Goal: Information Seeking & Learning: Get advice/opinions

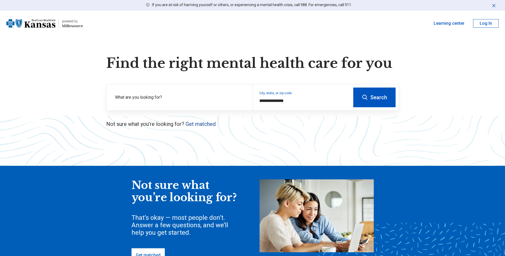
type input "**********"
click at [198, 125] on link "Get matched" at bounding box center [201, 124] width 30 height 6
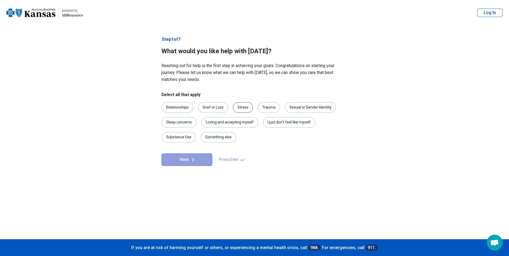
click at [246, 107] on div "Stress" at bounding box center [243, 107] width 20 height 11
click at [190, 161] on icon at bounding box center [193, 160] width 6 height 6
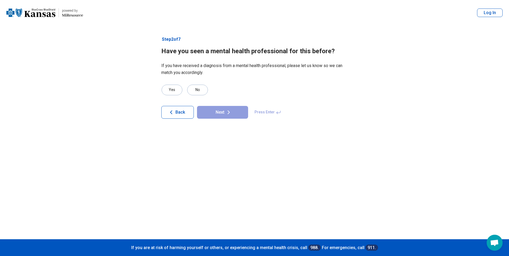
click at [176, 109] on button "Back" at bounding box center [177, 112] width 32 height 13
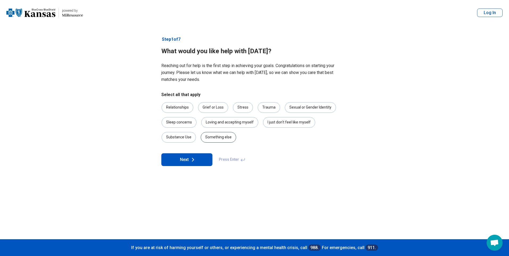
click at [220, 136] on div "Something else" at bounding box center [218, 137] width 35 height 11
click at [191, 161] on icon at bounding box center [193, 160] width 6 height 6
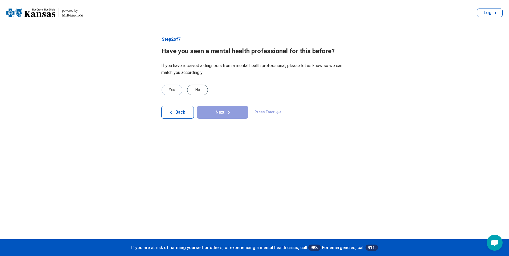
click at [193, 90] on div "No" at bounding box center [197, 90] width 21 height 11
click at [215, 110] on button "Next" at bounding box center [222, 112] width 51 height 13
click at [193, 91] on div "No" at bounding box center [197, 90] width 21 height 11
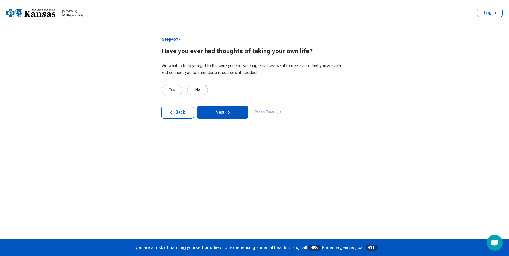
click at [218, 111] on button "Next" at bounding box center [222, 112] width 51 height 13
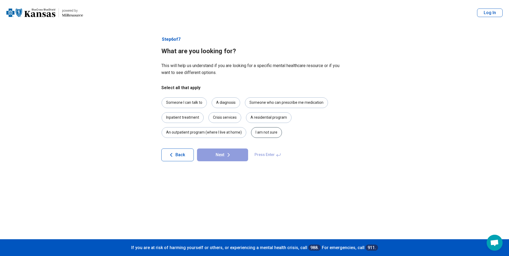
click at [268, 134] on div "I am not sure" at bounding box center [266, 132] width 31 height 11
click at [221, 157] on button "Next" at bounding box center [222, 155] width 51 height 13
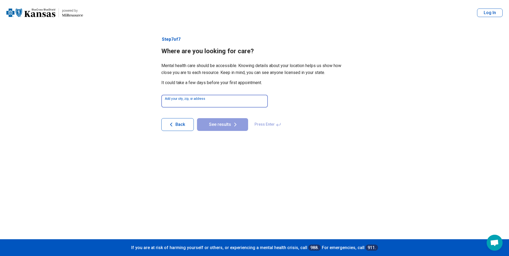
drag, startPoint x: 211, startPoint y: 102, endPoint x: 214, endPoint y: 105, distance: 4.4
click at [211, 102] on input at bounding box center [214, 101] width 107 height 13
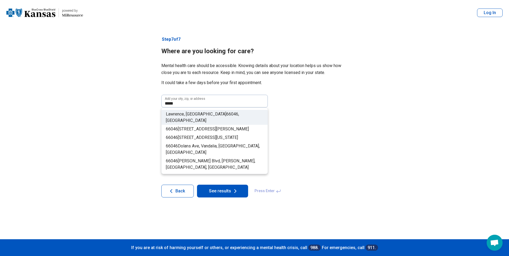
drag, startPoint x: 196, startPoint y: 113, endPoint x: 200, endPoint y: 123, distance: 11.2
click at [226, 112] on span "66046" at bounding box center [232, 114] width 12 height 5
type input "**********"
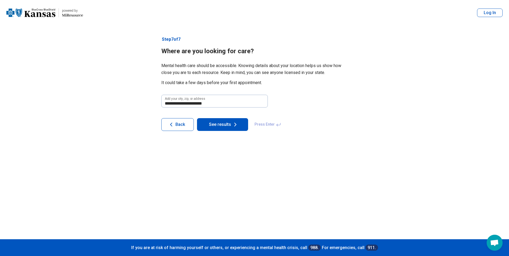
click at [222, 127] on button "See results" at bounding box center [222, 124] width 51 height 13
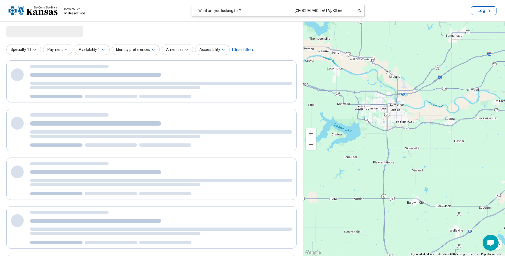
select select "***"
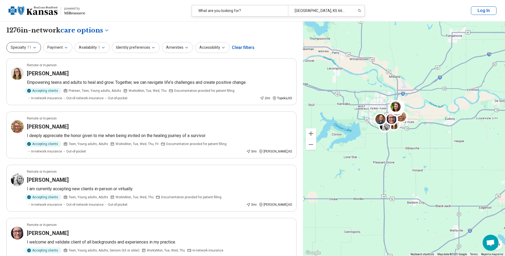
click at [31, 48] on span "11" at bounding box center [29, 48] width 4 height 6
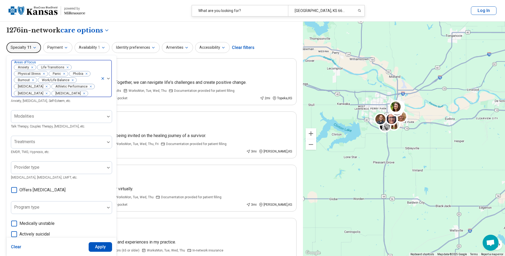
click at [67, 67] on icon "Remove [object Object]" at bounding box center [66, 68] width 4 height 4
click at [87, 67] on icon "Remove [object Object]" at bounding box center [86, 68] width 4 height 4
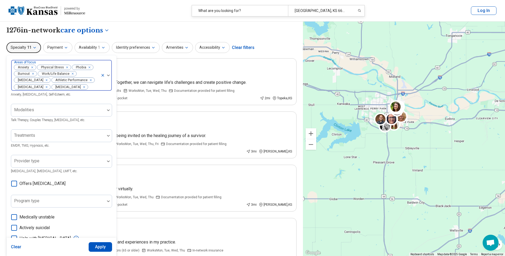
click at [88, 67] on icon "Remove [object Object]" at bounding box center [88, 67] width 2 height 2
click at [49, 74] on div "Remove [object Object]" at bounding box center [47, 74] width 6 height 6
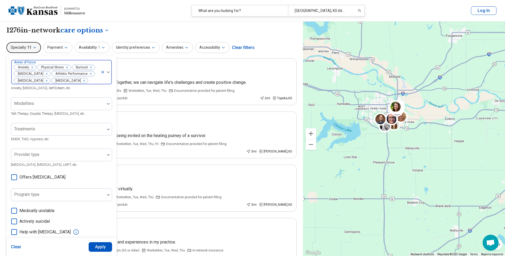
click at [43, 72] on icon "Remove [object Object]" at bounding box center [45, 74] width 4 height 4
click at [51, 73] on icon "Remove [object Object]" at bounding box center [52, 74] width 2 height 2
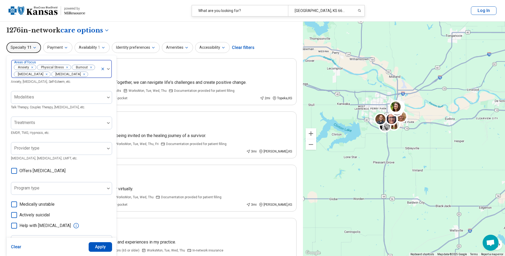
click at [43, 73] on icon "Remove [object Object]" at bounding box center [45, 74] width 4 height 4
click at [47, 74] on icon "Remove [object Object]" at bounding box center [45, 74] width 4 height 4
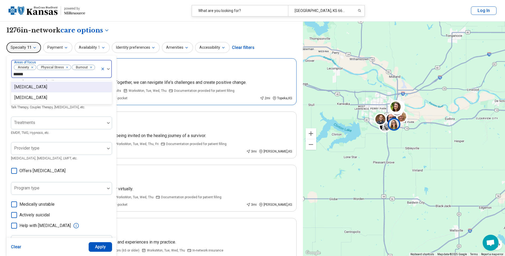
type input "*******"
click at [23, 88] on div "[MEDICAL_DATA]" at bounding box center [30, 87] width 33 height 6
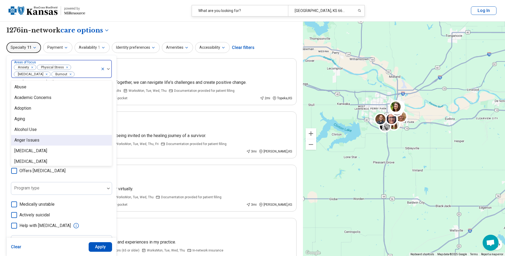
click at [28, 142] on div "Anger Issues" at bounding box center [26, 140] width 25 height 6
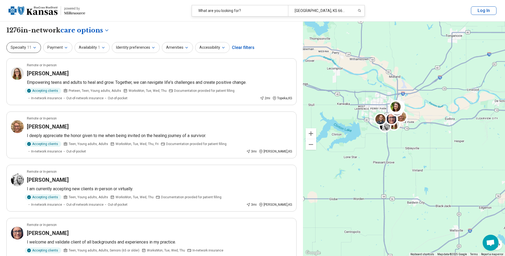
click at [30, 50] on span "11" at bounding box center [29, 48] width 4 height 6
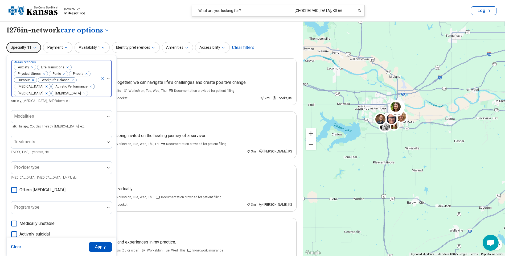
click at [63, 73] on icon "Remove [object Object]" at bounding box center [63, 74] width 4 height 4
click at [63, 73] on icon "Remove [object Object]" at bounding box center [65, 74] width 4 height 4
click at [49, 81] on div "Remove [object Object]" at bounding box center [47, 80] width 6 height 6
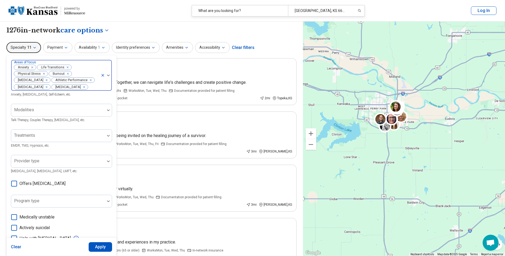
click at [42, 80] on div "Remove [object Object]" at bounding box center [45, 80] width 6 height 6
click at [51, 81] on icon "Remove [object Object]" at bounding box center [52, 80] width 2 height 2
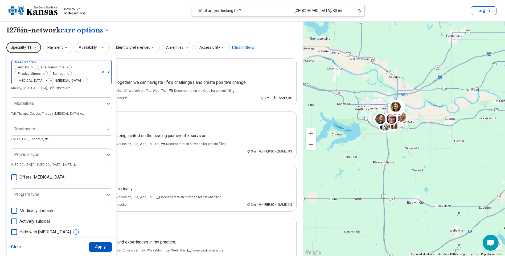
click at [43, 82] on icon "Remove [object Object]" at bounding box center [45, 81] width 4 height 4
drag, startPoint x: 51, startPoint y: 81, endPoint x: 68, endPoint y: 83, distance: 16.3
click at [47, 81] on icon "Remove [object Object]" at bounding box center [45, 81] width 4 height 4
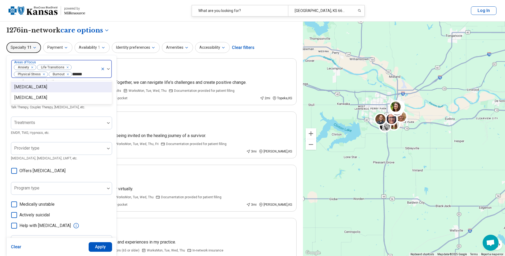
type input "*******"
click at [29, 88] on div "[MEDICAL_DATA]" at bounding box center [30, 87] width 33 height 6
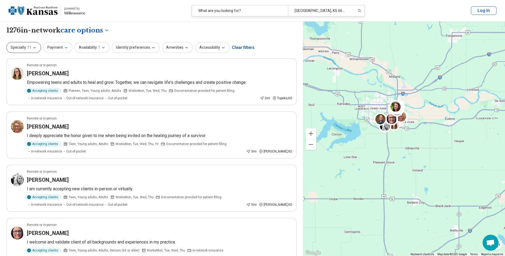
click at [26, 48] on button "Specialty 11" at bounding box center [23, 47] width 35 height 11
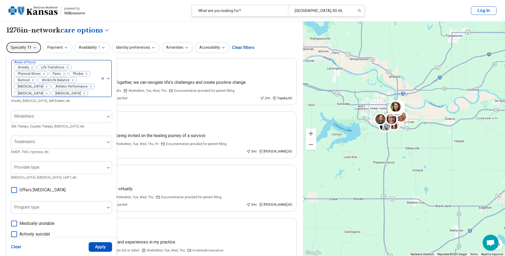
click at [63, 73] on icon "Remove [object Object]" at bounding box center [63, 74] width 4 height 4
click at [65, 74] on icon "Remove [object Object]" at bounding box center [65, 74] width 4 height 4
click at [48, 80] on icon "Remove [object Object]" at bounding box center [48, 80] width 4 height 4
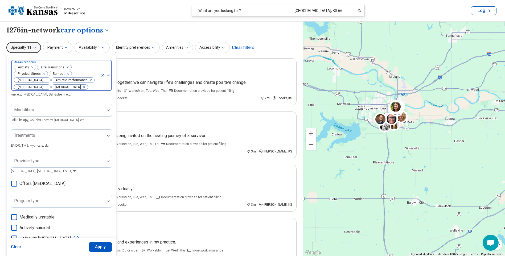
click at [43, 79] on icon "Remove [object Object]" at bounding box center [45, 80] width 4 height 4
click at [52, 80] on icon "Remove [object Object]" at bounding box center [52, 80] width 4 height 4
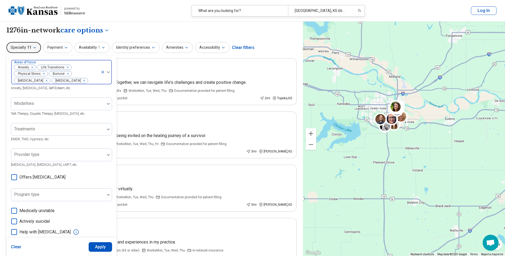
click at [43, 81] on icon "Remove [object Object]" at bounding box center [45, 81] width 4 height 4
click at [49, 80] on div "Remove [object Object]" at bounding box center [45, 80] width 6 height 6
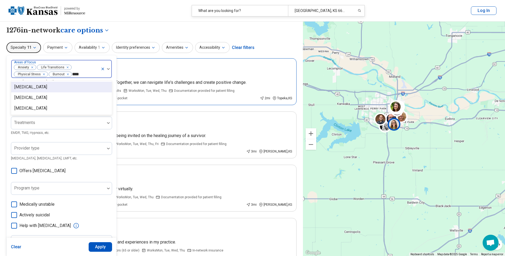
type input "*****"
click at [21, 87] on div "[MEDICAL_DATA]" at bounding box center [30, 87] width 33 height 6
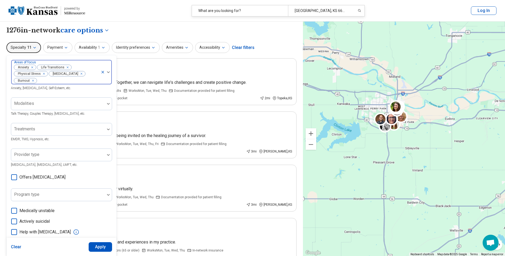
click at [109, 73] on img at bounding box center [108, 72] width 3 height 2
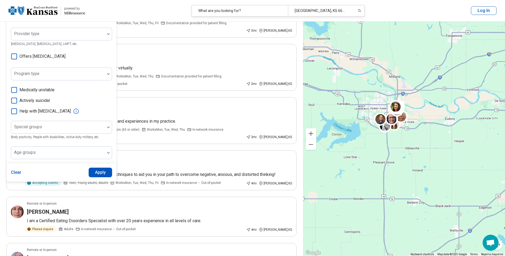
scroll to position [133, 0]
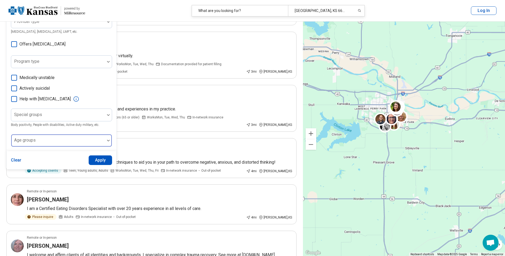
click at [40, 142] on div at bounding box center [57, 142] width 89 height 7
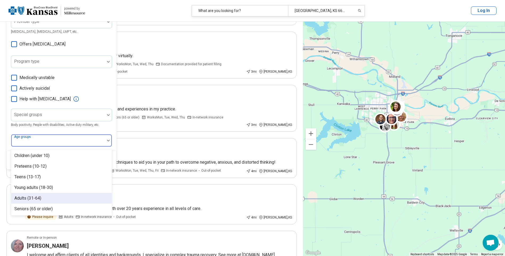
click at [42, 199] on div "Adults (31-64)" at bounding box center [61, 198] width 101 height 11
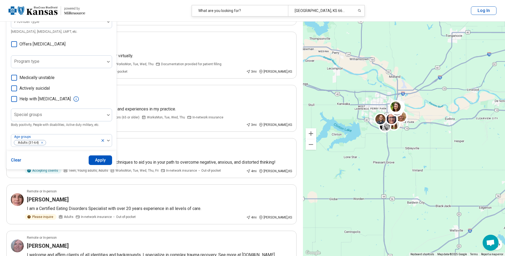
click at [26, 128] on div "Areas of focus Anxiety Life Transitions Physical Stress Depression Burnout Anxi…" at bounding box center [61, 37] width 101 height 220
click at [93, 160] on button "Apply" at bounding box center [101, 161] width 24 height 10
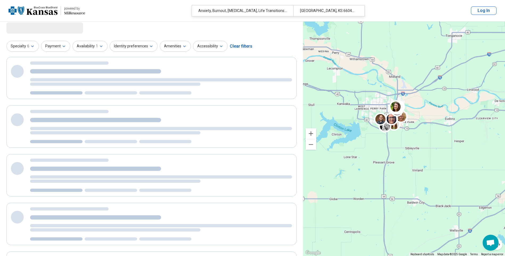
scroll to position [0, 0]
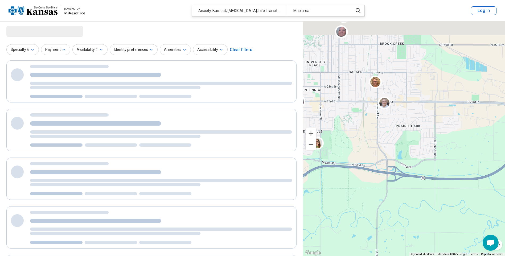
drag, startPoint x: 379, startPoint y: 87, endPoint x: 385, endPoint y: 222, distance: 135.4
click at [385, 222] on div "2 3" at bounding box center [404, 139] width 202 height 235
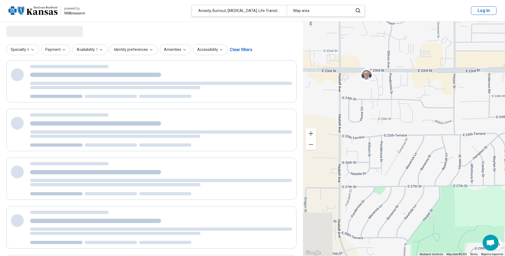
drag, startPoint x: 386, startPoint y: 125, endPoint x: 398, endPoint y: 204, distance: 79.7
click at [398, 204] on div "2 3" at bounding box center [404, 139] width 202 height 235
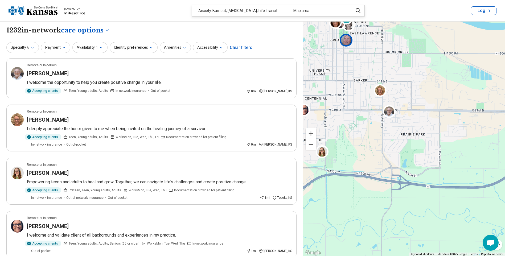
click at [347, 40] on img at bounding box center [346, 40] width 13 height 13
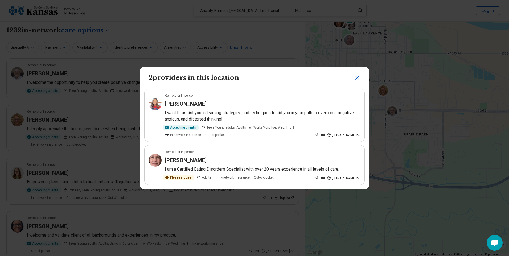
click at [355, 79] on icon "Close" at bounding box center [357, 78] width 6 height 6
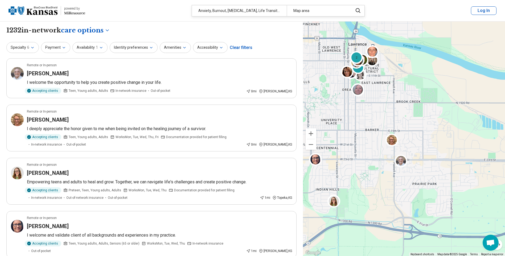
drag, startPoint x: 353, startPoint y: 71, endPoint x: 365, endPoint y: 120, distance: 49.6
click at [365, 120] on div "2 3 2" at bounding box center [404, 139] width 202 height 235
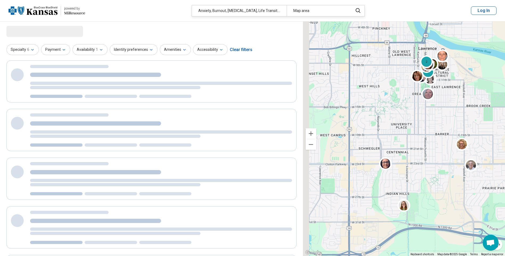
drag, startPoint x: 340, startPoint y: 117, endPoint x: 410, endPoint y: 121, distance: 70.7
click at [411, 121] on div "2 3 2" at bounding box center [404, 139] width 202 height 235
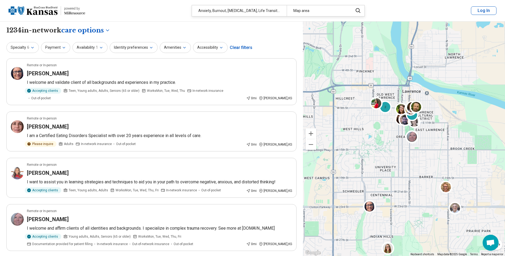
drag, startPoint x: 456, startPoint y: 105, endPoint x: 438, endPoint y: 148, distance: 46.8
click at [438, 148] on div "2 3 2" at bounding box center [404, 139] width 202 height 235
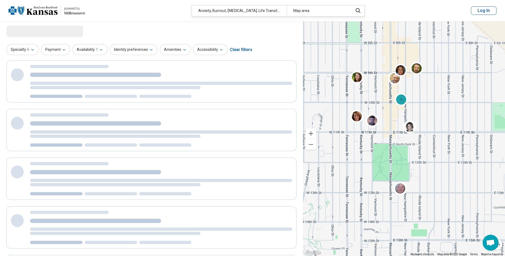
drag, startPoint x: 400, startPoint y: 131, endPoint x: 460, endPoint y: 151, distance: 62.9
click at [460, 151] on div "2 3 2" at bounding box center [404, 139] width 202 height 235
select select "***"
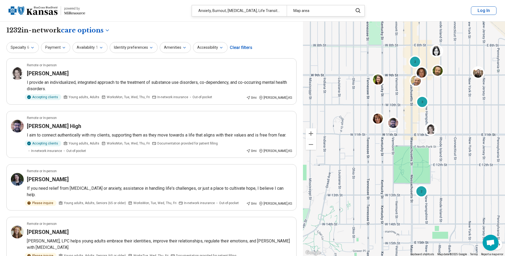
drag, startPoint x: 457, startPoint y: 150, endPoint x: 483, endPoint y: 153, distance: 26.1
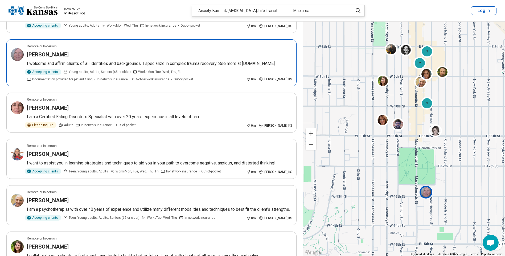
scroll to position [373, 0]
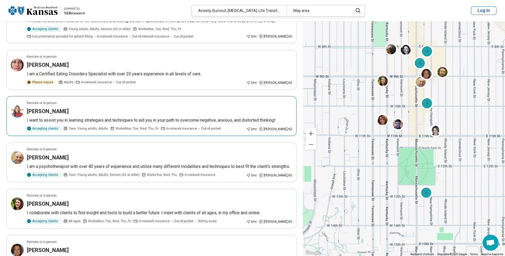
click at [52, 111] on h3 "[PERSON_NAME]" at bounding box center [48, 111] width 42 height 7
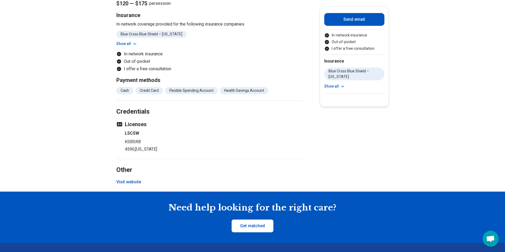
scroll to position [320, 0]
